Goal: Task Accomplishment & Management: Manage account settings

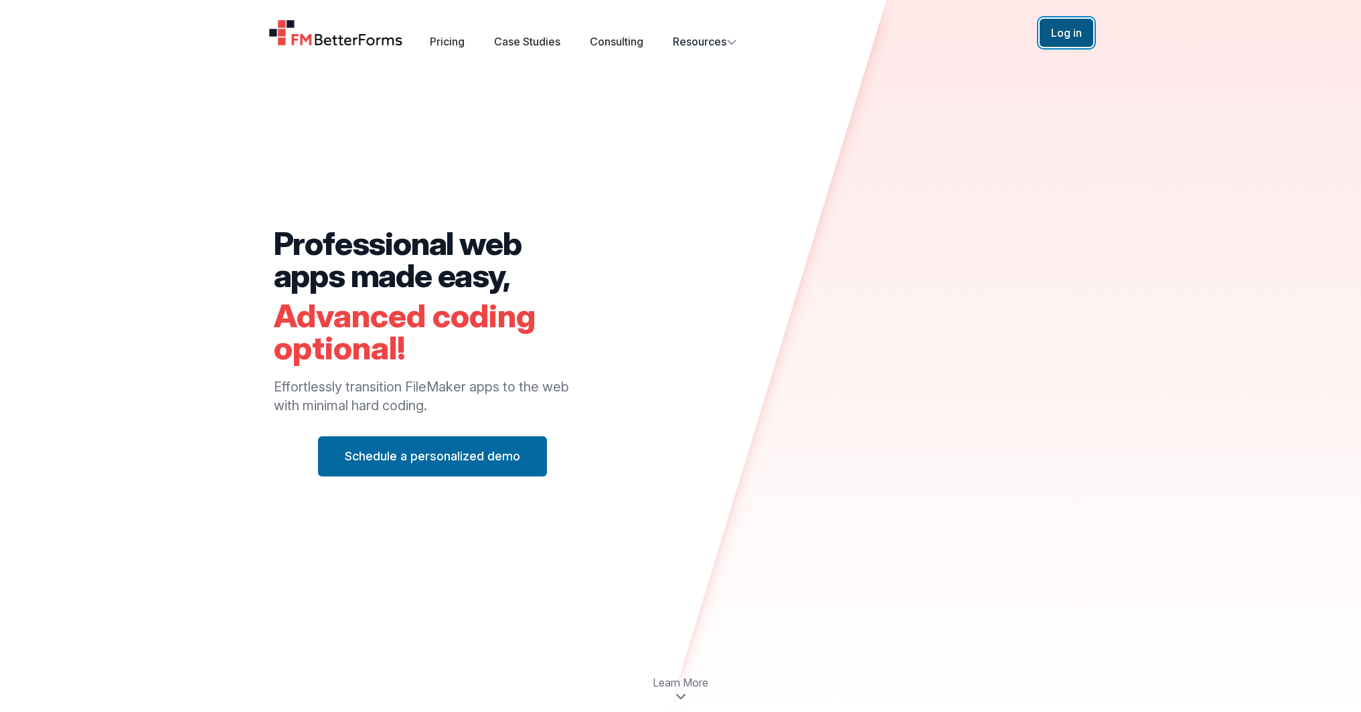
click at [1062, 29] on button "Log in" at bounding box center [1067, 33] width 54 height 28
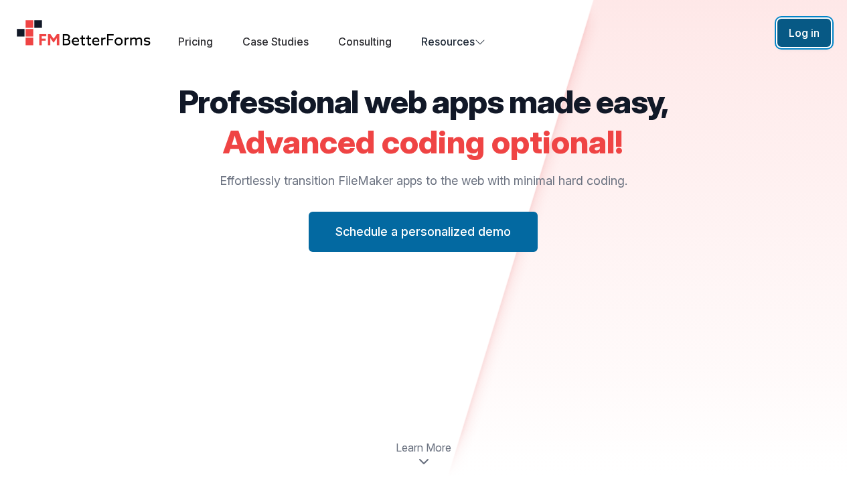
click at [807, 26] on button "Log in" at bounding box center [804, 33] width 54 height 28
